Goal: Task Accomplishment & Management: Manage account settings

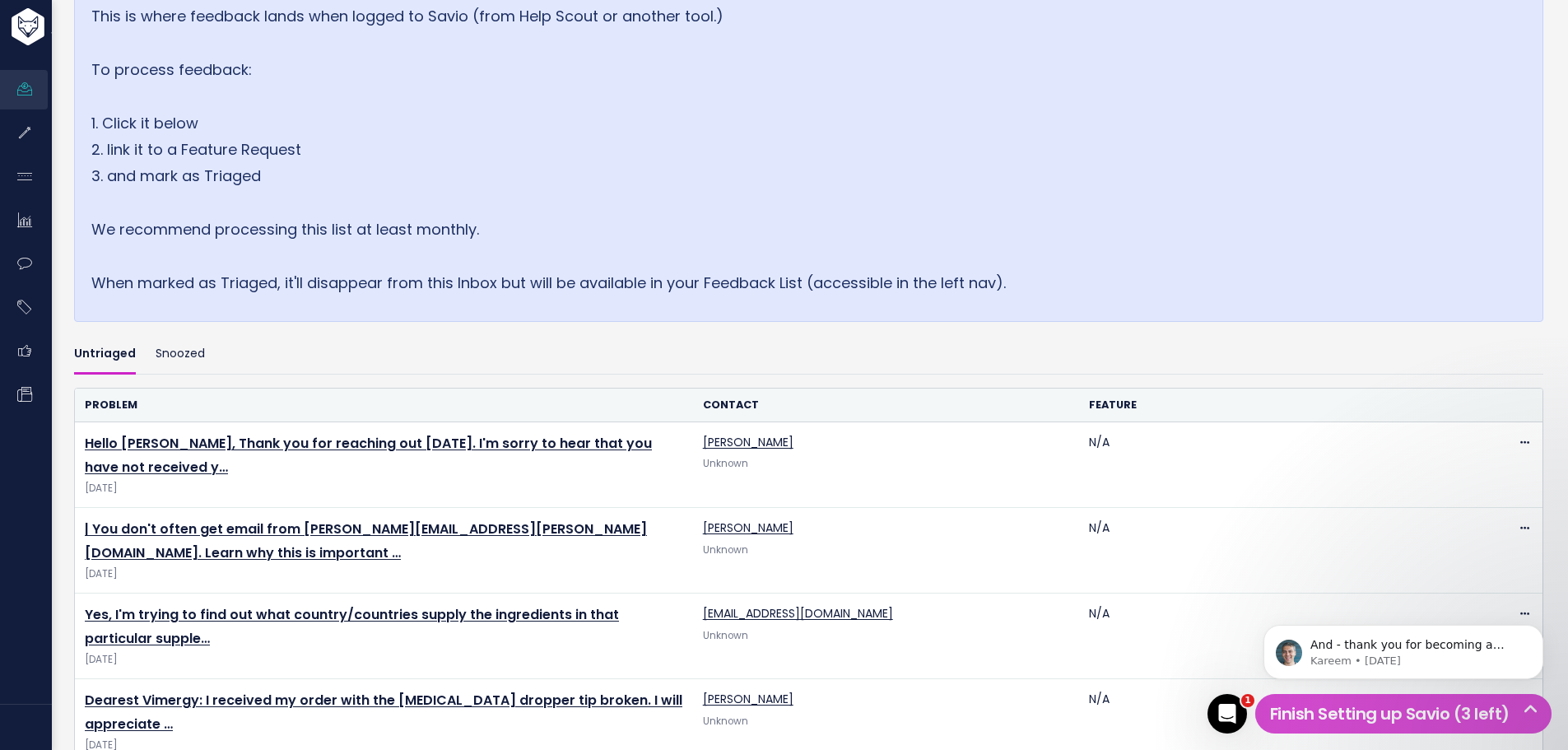
scroll to position [247, 0]
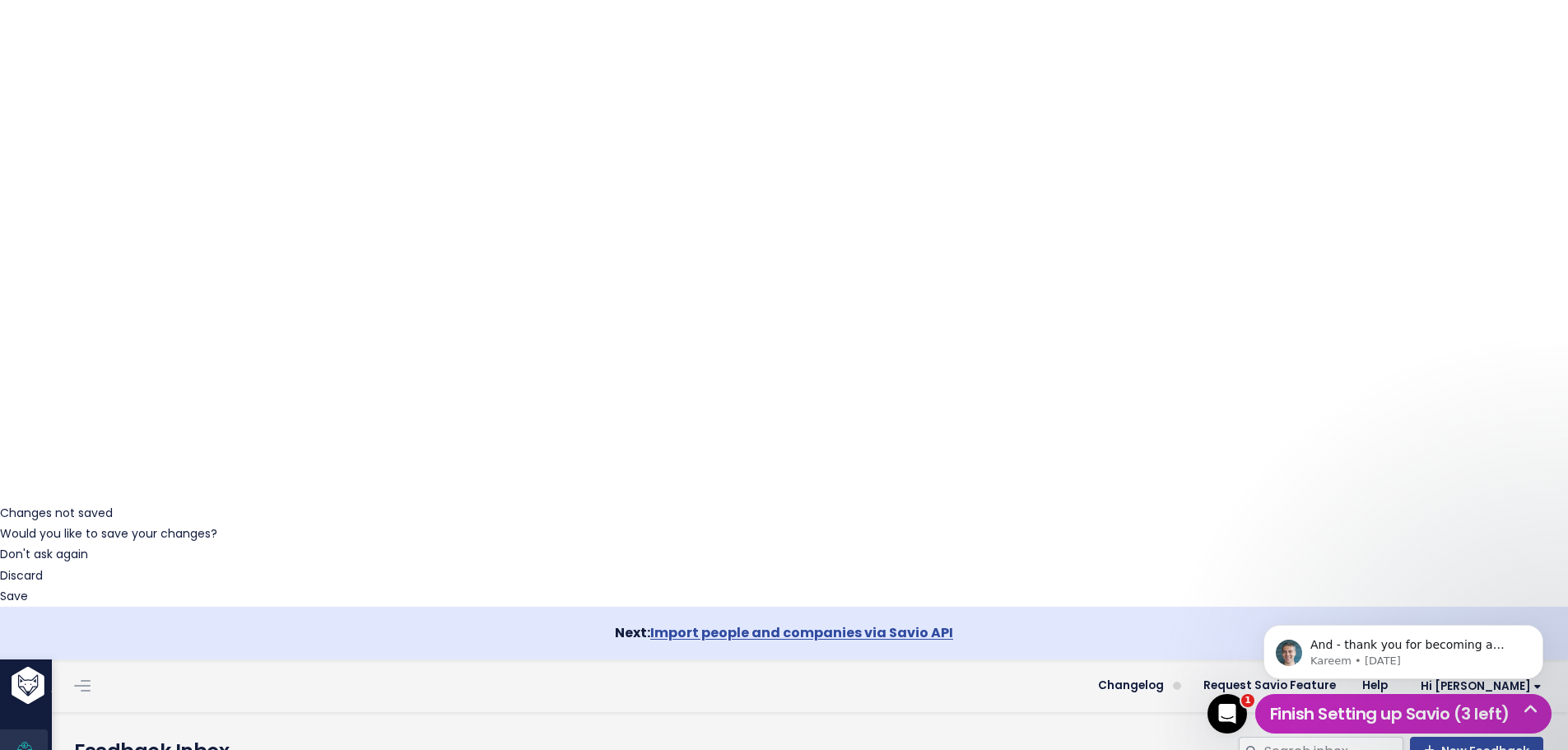
click at [1402, 707] on h5 "Finish Setting up Savio (3 left)" at bounding box center [1403, 714] width 281 height 25
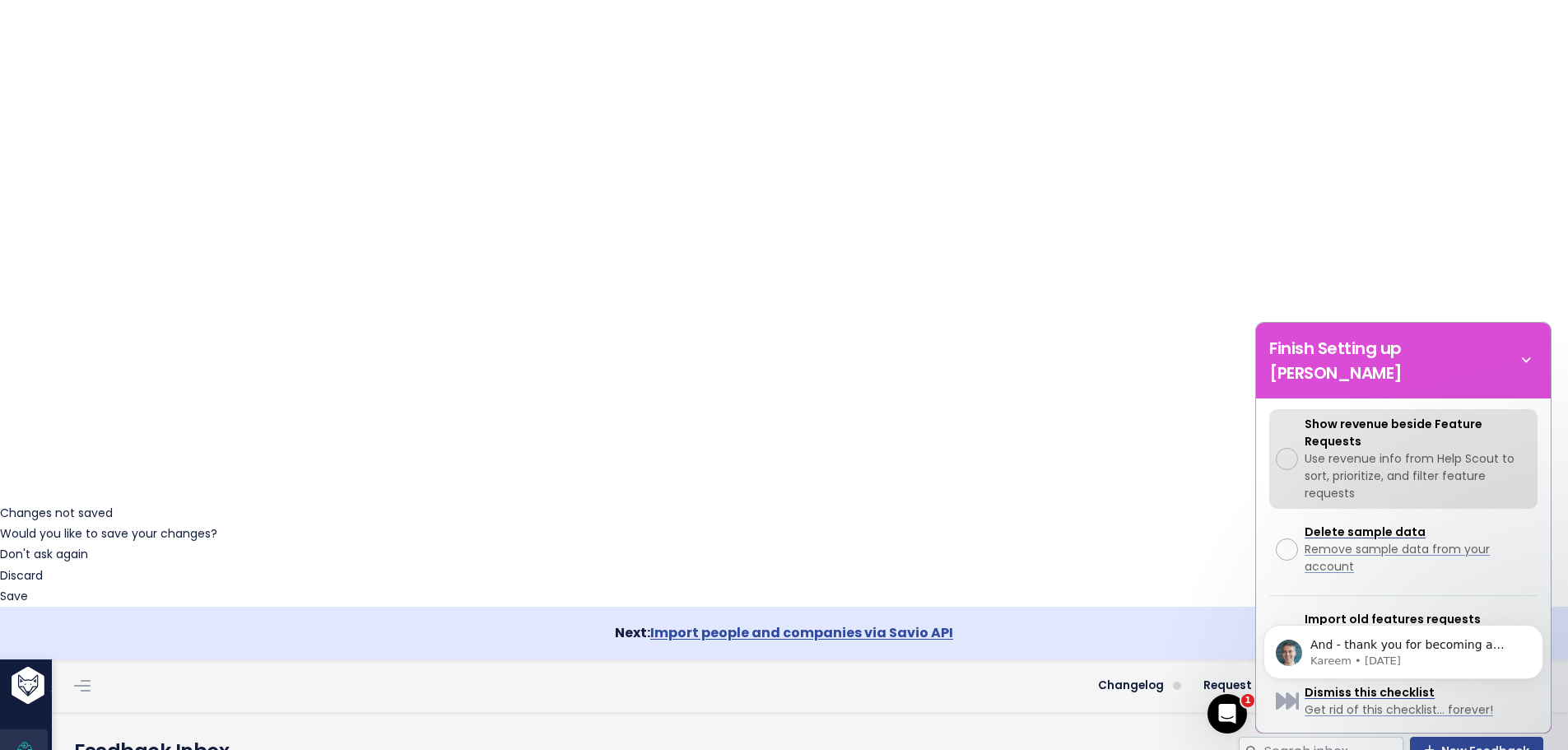
scroll to position [583, 0]
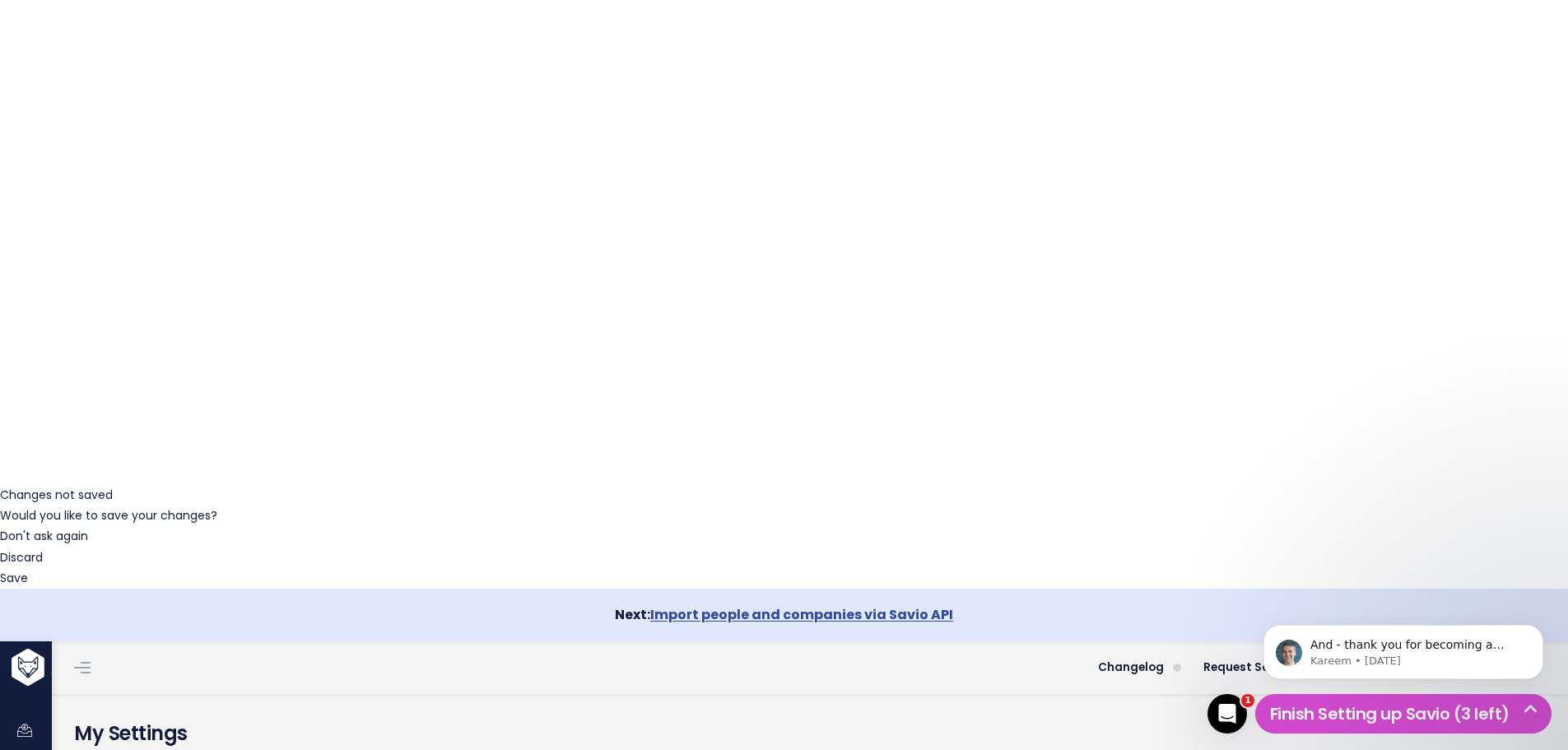
scroll to position [18, 0]
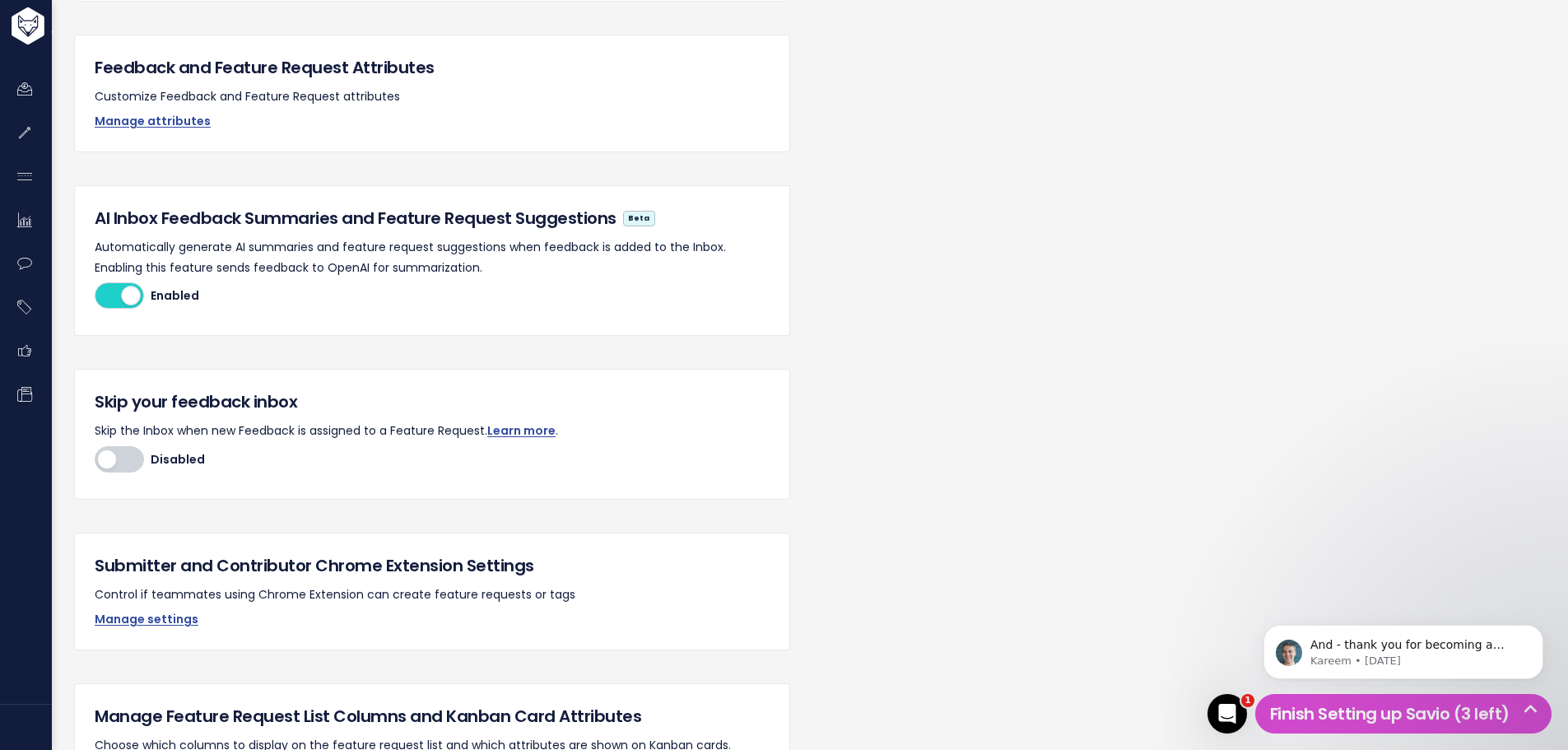
scroll to position [1370, 0]
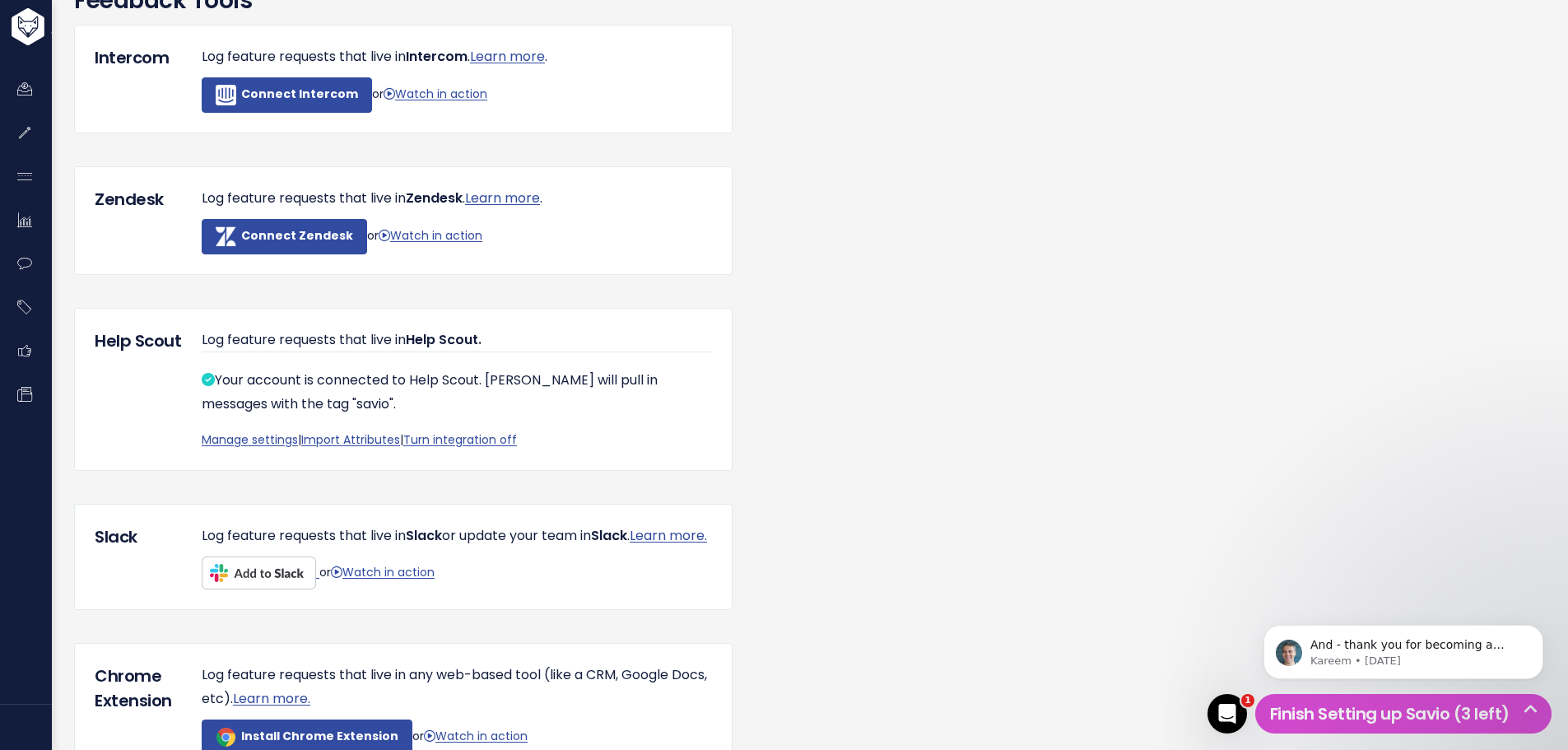
scroll to position [330, 0]
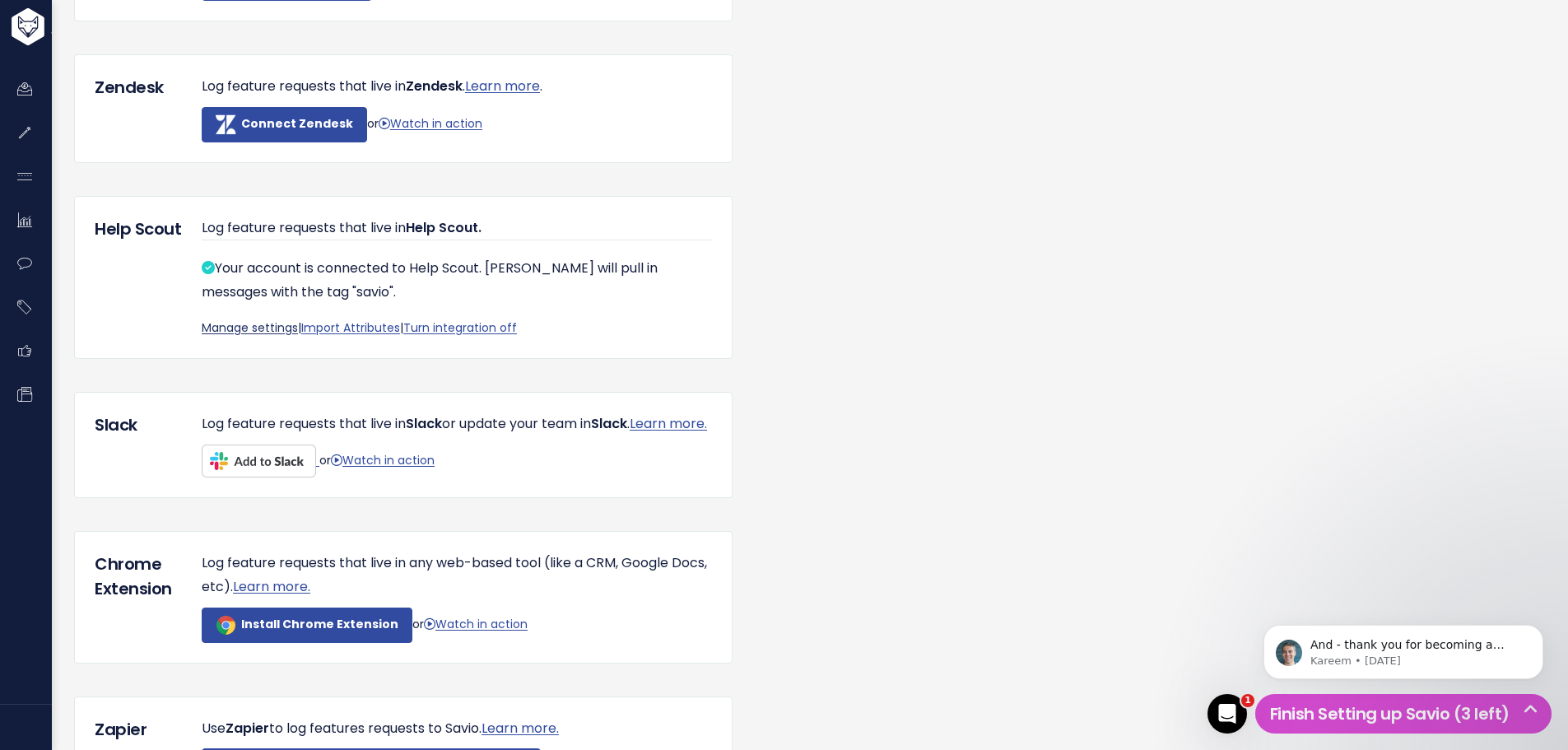
click at [238, 331] on link "Manage settings" at bounding box center [250, 328] width 96 height 17
click at [242, 326] on link "Manage settings" at bounding box center [250, 328] width 96 height 17
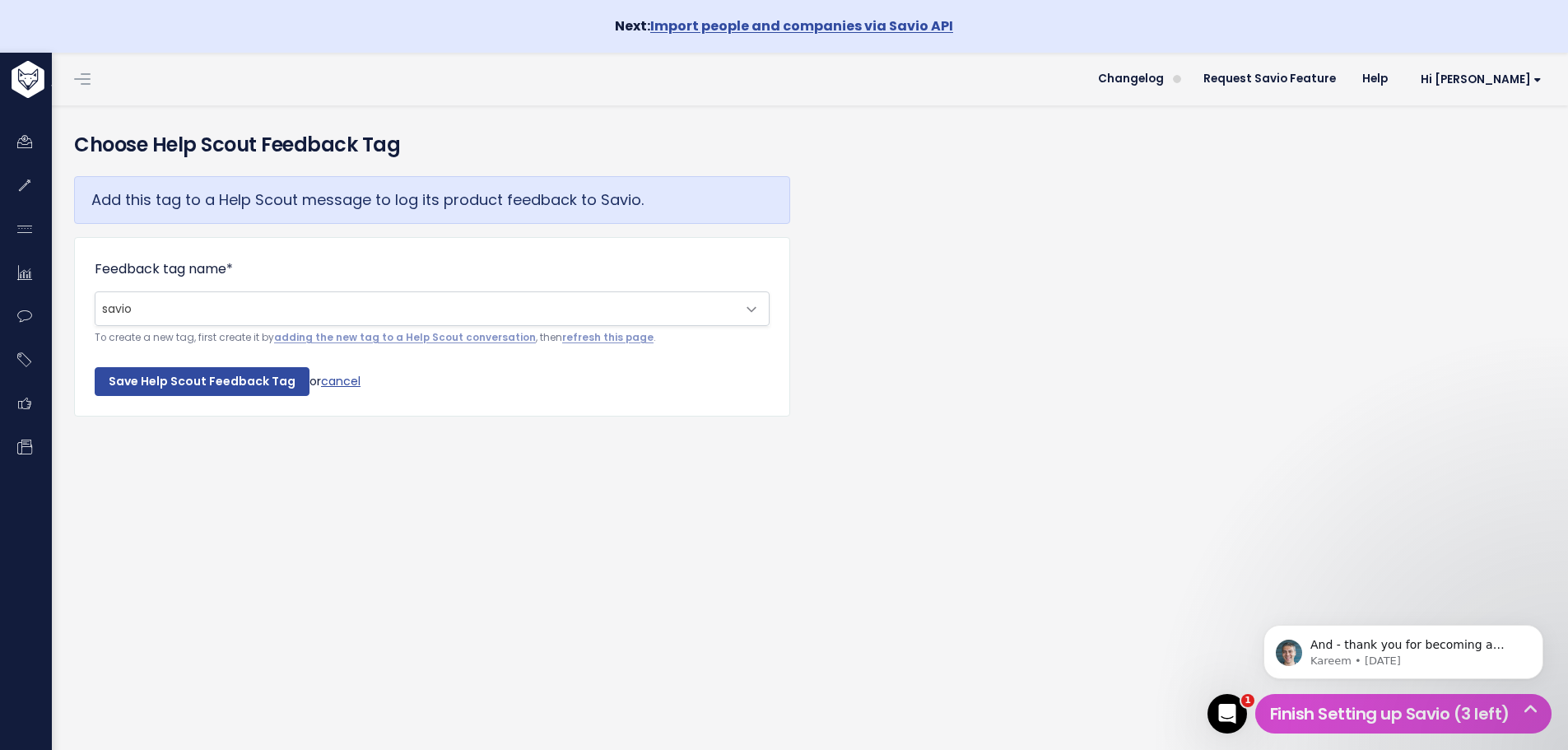
click at [199, 309] on span "savio" at bounding box center [415, 309] width 640 height 33
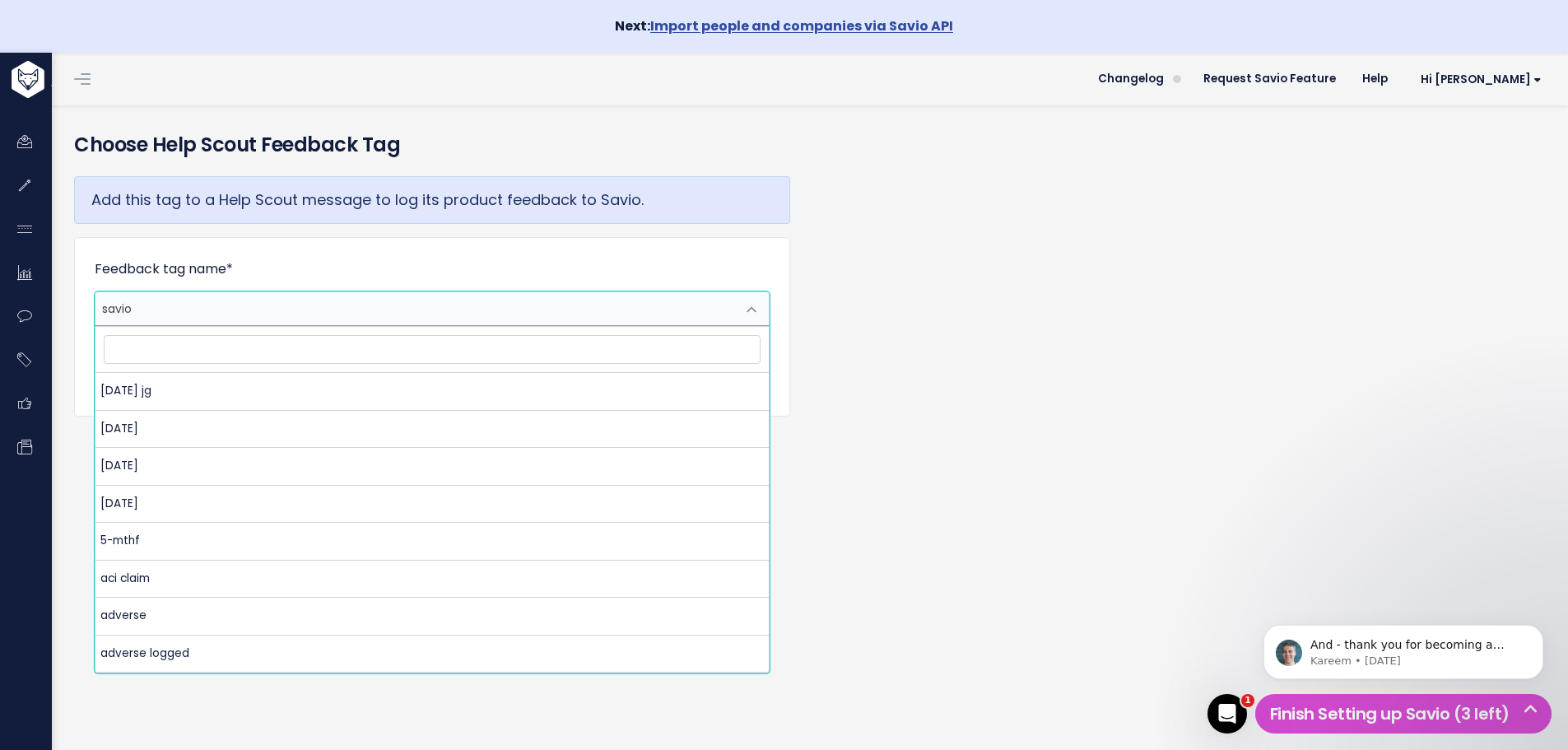
scroll to position [10860, 0]
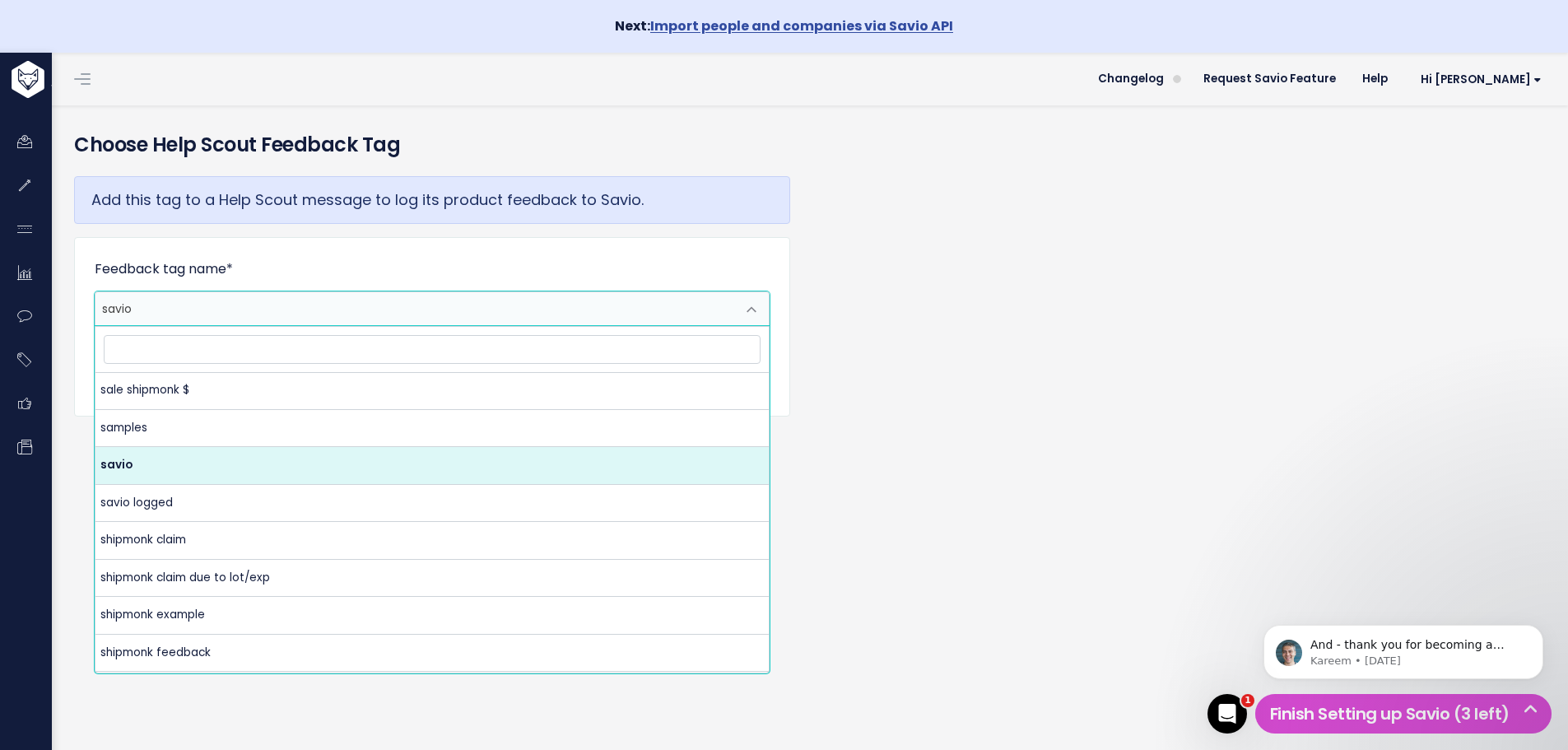
click at [199, 309] on span "savio" at bounding box center [415, 309] width 640 height 33
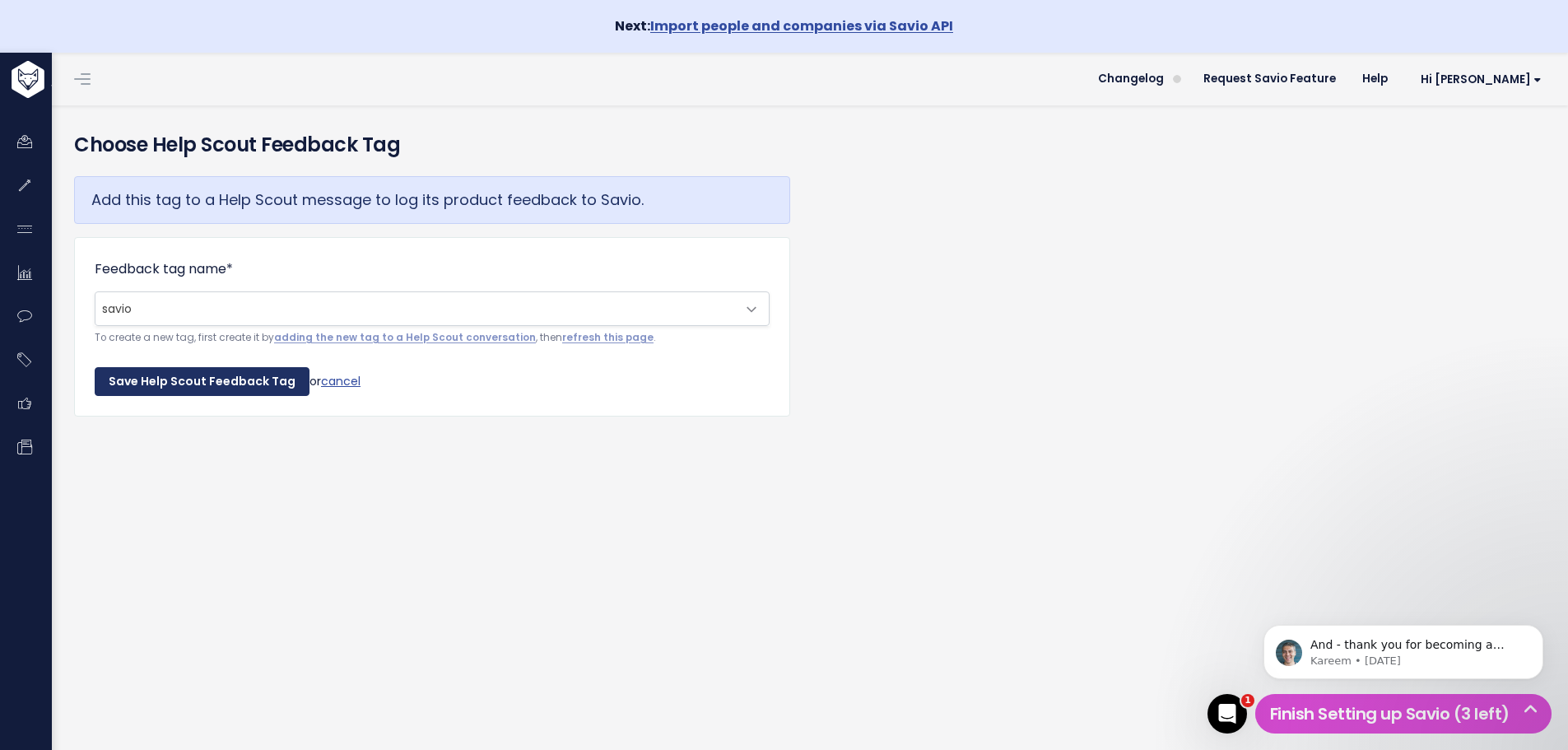
click at [212, 385] on input "Save Help Scout Feedback Tag" at bounding box center [202, 382] width 215 height 30
